Goal: Check status: Check status

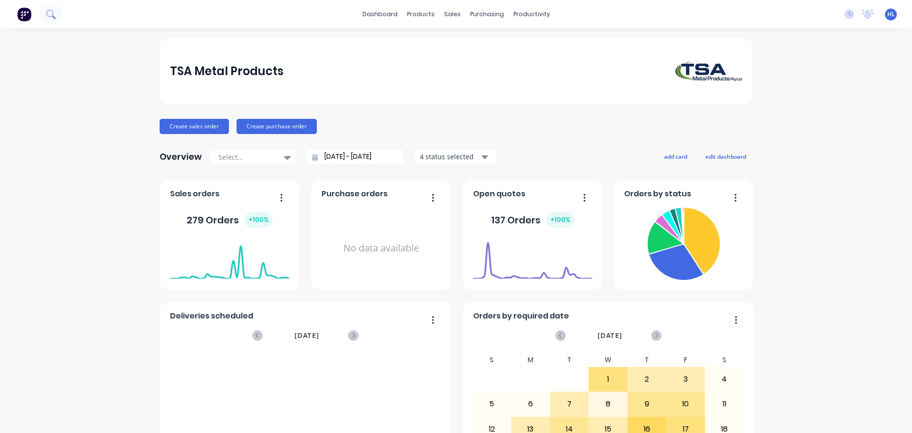
click at [49, 16] on icon at bounding box center [50, 14] width 8 height 8
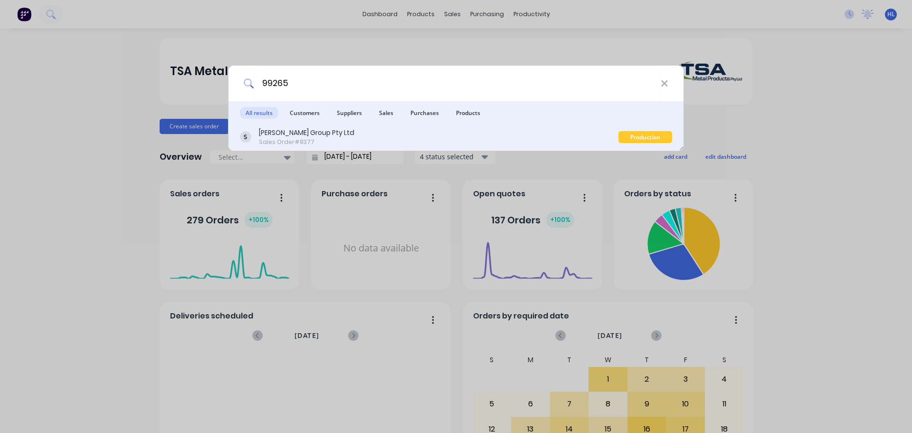
type input "99265"
click at [369, 138] on div "[PERSON_NAME] Group Pty Ltd Sales Order #8377" at bounding box center [429, 137] width 379 height 19
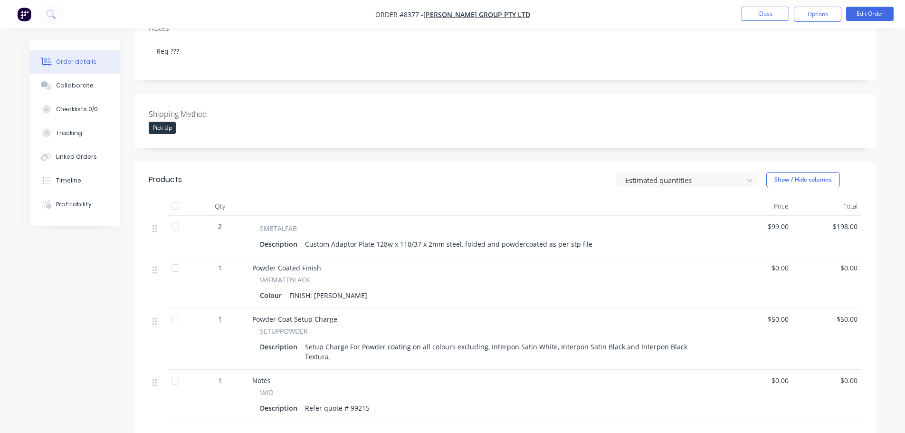
scroll to position [238, 0]
